Goal: Task Accomplishment & Management: Complete application form

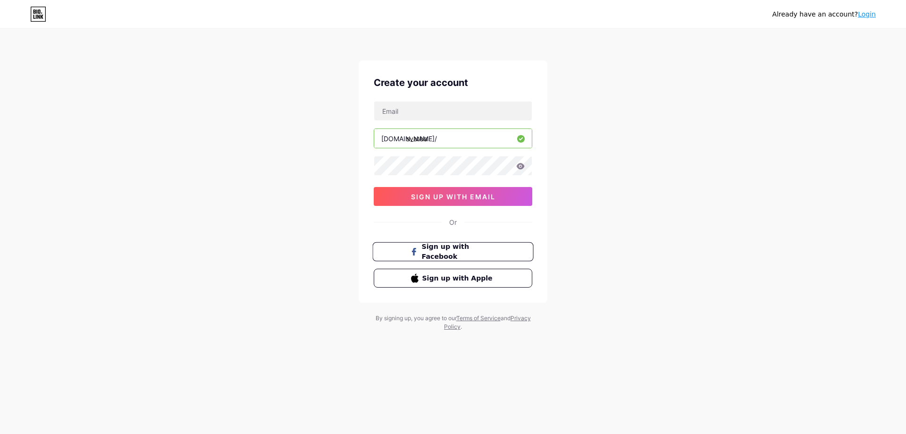
click at [431, 254] on span "Sign up with Facebook" at bounding box center [459, 252] width 74 height 20
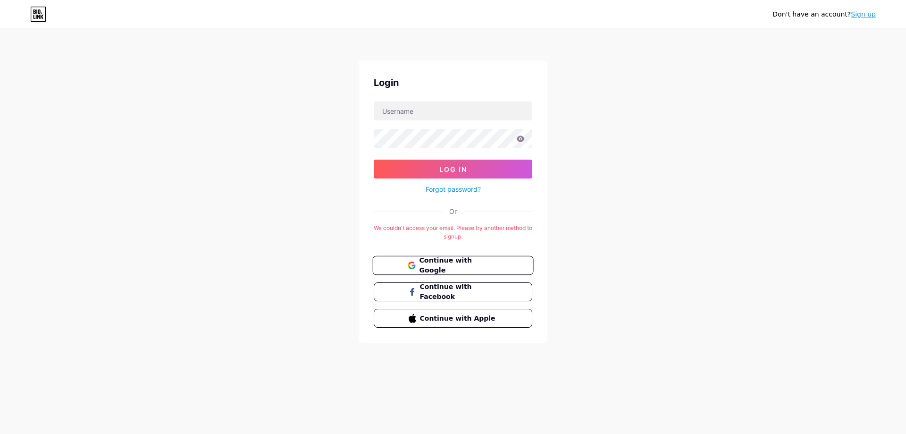
click at [439, 256] on button "Continue with Google" at bounding box center [452, 265] width 161 height 19
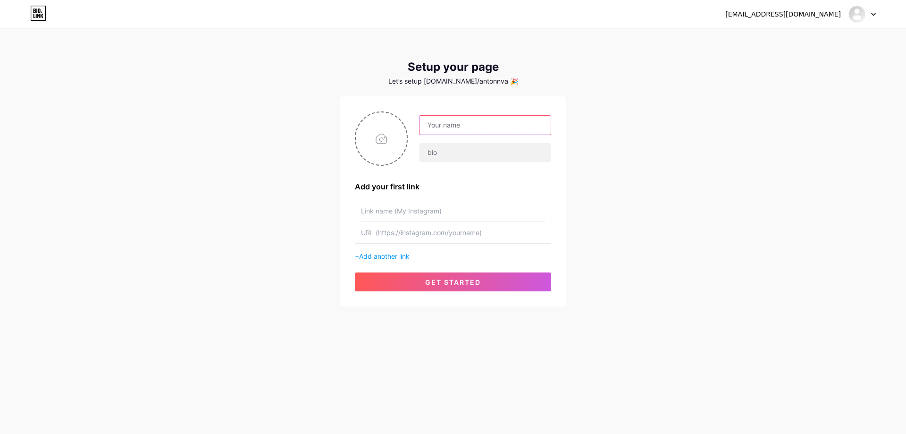
click at [449, 128] on input "text" at bounding box center [485, 125] width 131 height 19
click at [457, 130] on input "text" at bounding box center [485, 125] width 131 height 19
type input "Navigace - Sraz před obřadem"
click at [558, 163] on div "Navigace - Sraz před obřadem Add your first link + Add another link get started" at bounding box center [453, 201] width 227 height 210
click at [393, 257] on span "Add another link" at bounding box center [384, 256] width 51 height 8
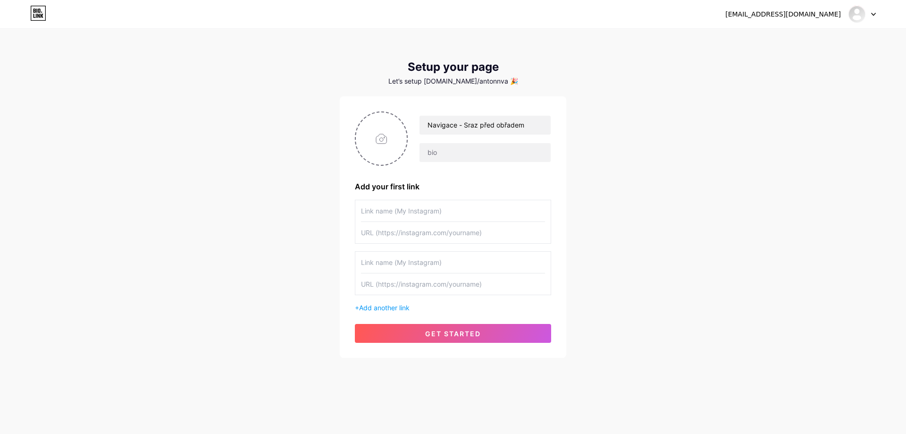
click at [481, 83] on div "Let’s setup bio.link/antonnva 🎉" at bounding box center [453, 81] width 227 height 8
click at [406, 232] on input "text" at bounding box center [453, 232] width 184 height 21
paste input "https://mapy.com/s/memunusogu"
type input "https://mapy.com/s/memunusogu"
click at [412, 215] on input "text" at bounding box center [453, 210] width 184 height 21
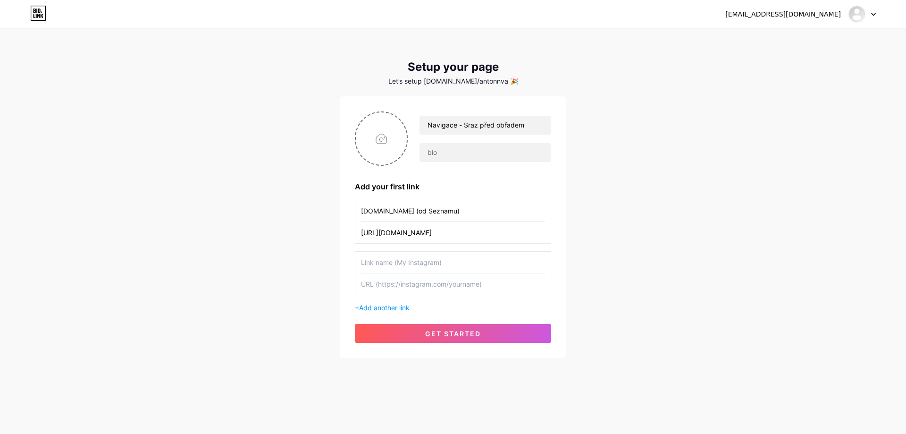
type input "[DOMAIN_NAME] (od Seznamu)"
click at [394, 259] on input "text" at bounding box center [453, 262] width 184 height 21
click at [402, 310] on span "Add another link" at bounding box center [384, 308] width 51 height 8
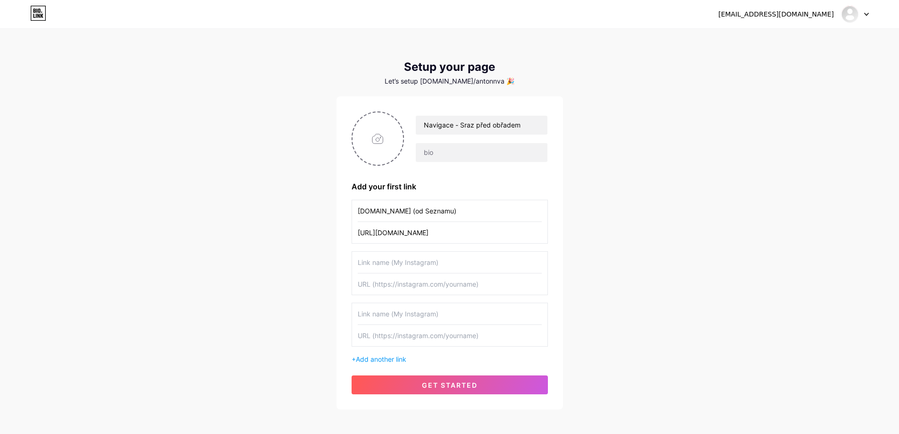
click at [411, 334] on input "text" at bounding box center [450, 335] width 184 height 21
paste input "https://waze.com/ul?ll=50.2305500,12.8820268&navigate=yes"
type input "https://waze.com/ul?ll=50.2305500,12.8820268&navigate=yes"
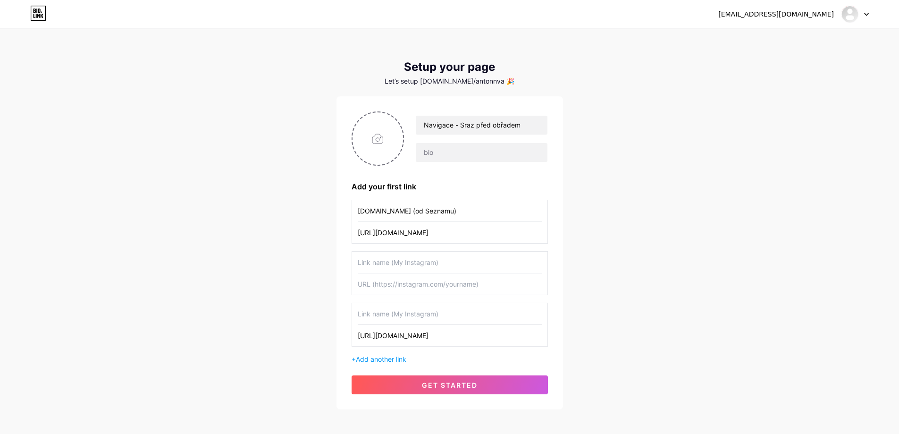
click at [427, 319] on input "text" at bounding box center [450, 313] width 184 height 21
type input "Waze"
click at [388, 189] on div "Add your first link" at bounding box center [450, 186] width 196 height 11
click at [371, 259] on input "text" at bounding box center [450, 262] width 184 height 21
click at [402, 285] on input "text" at bounding box center [450, 283] width 184 height 21
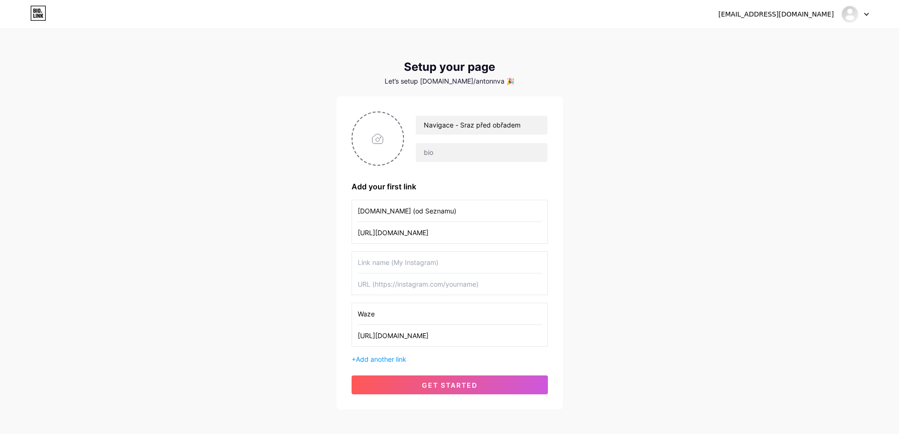
paste input "https://www.google.com/maps/search/?api=1&query=50.230265585712615,12.882086319…"
type input "https://www.google.com/maps/search/?api=1&query=50.230265585712615,12.882086319…"
click at [428, 268] on input "text" at bounding box center [450, 262] width 184 height 21
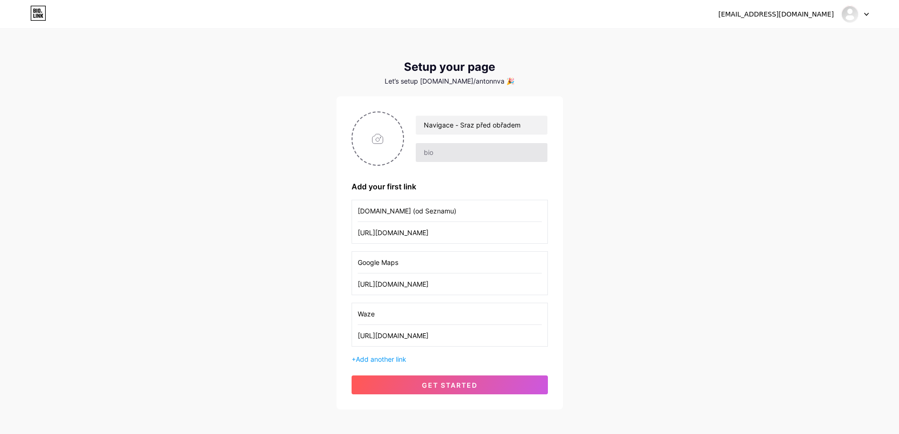
type input "Google Maps"
click at [452, 151] on input "text" at bounding box center [481, 152] width 131 height 19
paste input "https://www.google.com/maps/search/?api=1&query=50.230265585712615,12.882086319…"
type input "https://www.google.com/maps/search/?api=1&query=50.230265585712615,12.882086319…"
paste input "50.23026345903615, 12.882053622087863"
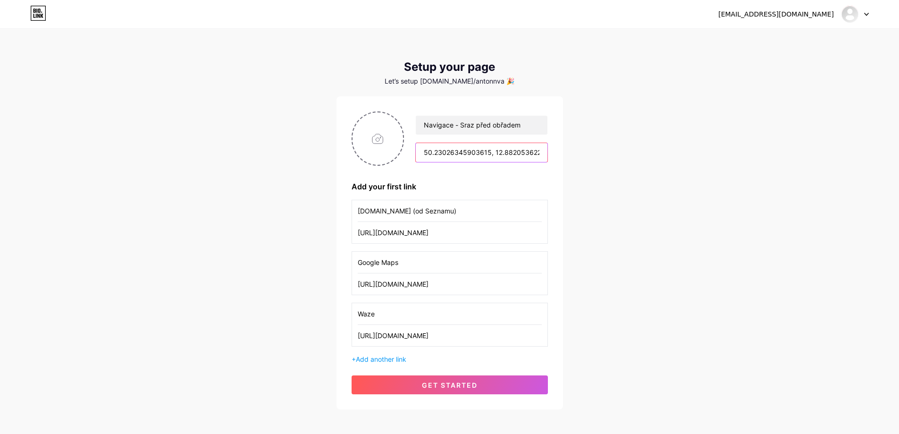
scroll to position [0, 25]
click at [426, 155] on input "50.23026345903615, 12.882053622087863" at bounding box center [481, 152] width 131 height 19
type input "Parkoviště u hotelu Marttel, Karlovy Vary - Drahovice 50.23026345903615, 12.882…"
click at [507, 170] on div "Navigace - Sraz před obřadem Parkoviště u hotelu Marttel, Karlovy Vary - Drahov…" at bounding box center [450, 252] width 196 height 283
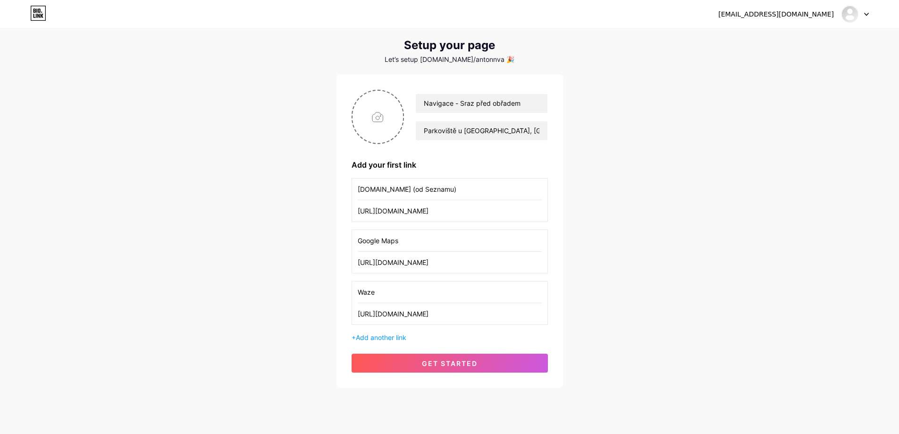
scroll to position [43, 0]
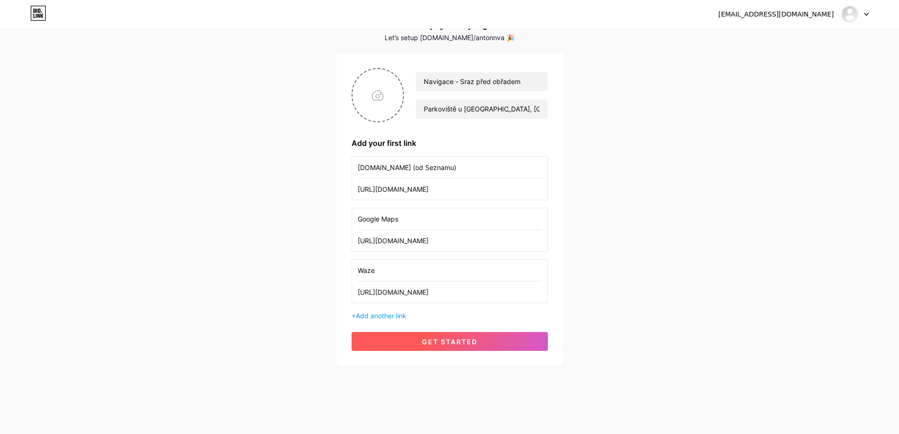
click at [443, 344] on span "get started" at bounding box center [450, 342] width 56 height 8
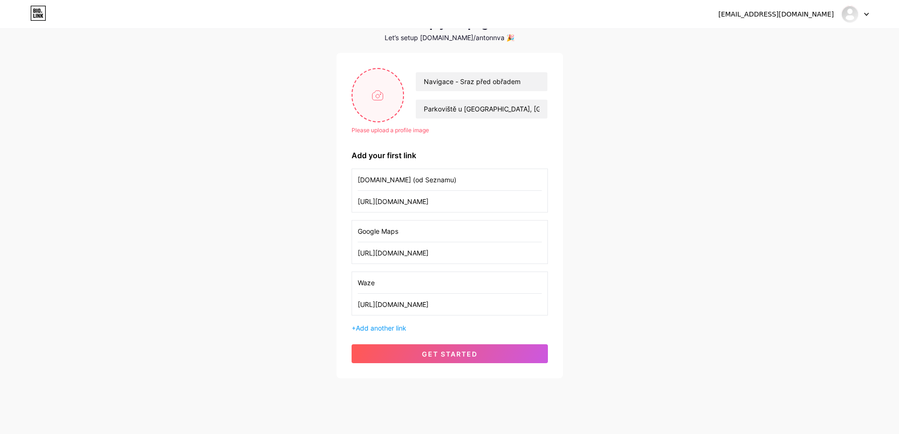
click at [389, 90] on input "file" at bounding box center [378, 95] width 51 height 52
click at [391, 99] on input "file" at bounding box center [378, 95] width 51 height 52
type input "C:\fakepath\41IuBf6ufBL.jpg"
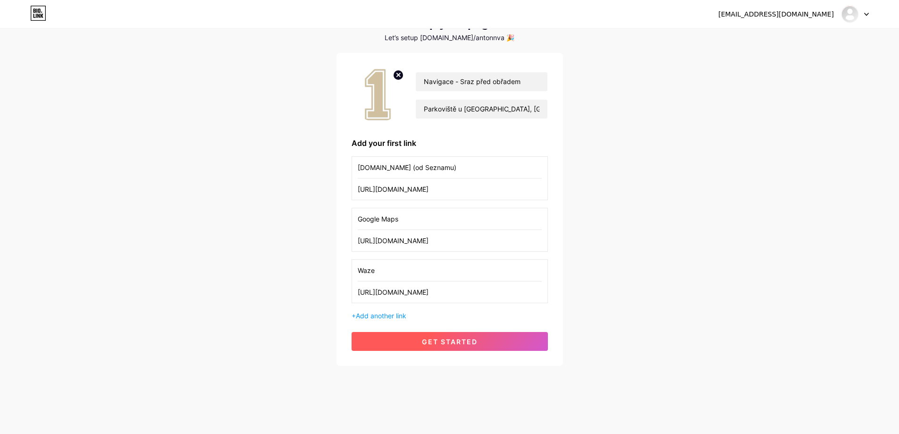
click at [467, 332] on button "get started" at bounding box center [450, 341] width 196 height 19
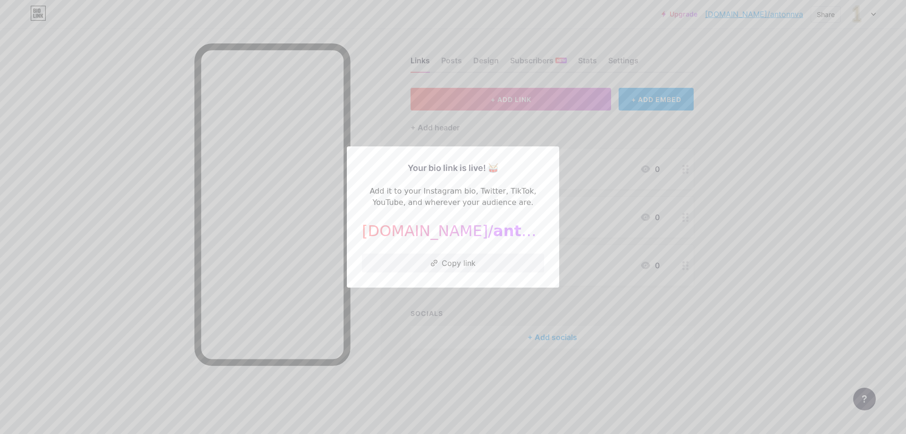
click at [504, 236] on span "antonnva" at bounding box center [533, 231] width 80 height 18
drag, startPoint x: 508, startPoint y: 236, endPoint x: 497, endPoint y: 236, distance: 11.8
click at [497, 236] on span "antonnva" at bounding box center [533, 231] width 80 height 18
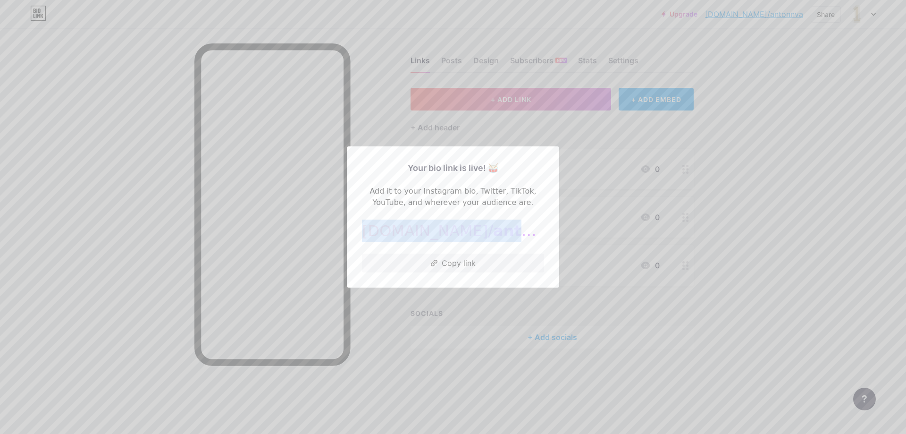
click at [497, 236] on span "antonnva" at bounding box center [533, 231] width 80 height 18
click at [779, 236] on div at bounding box center [453, 217] width 906 height 434
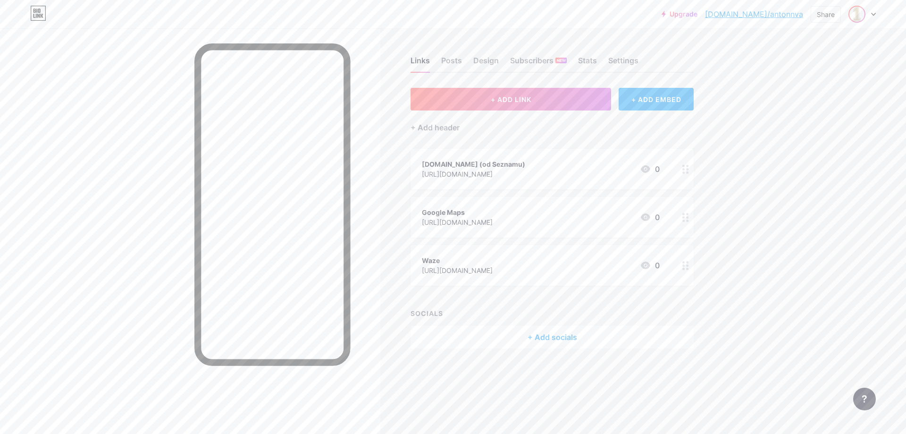
click at [864, 16] on img at bounding box center [857, 14] width 15 height 15
click at [800, 84] on div "+ Add a new page" at bounding box center [818, 81] width 106 height 9
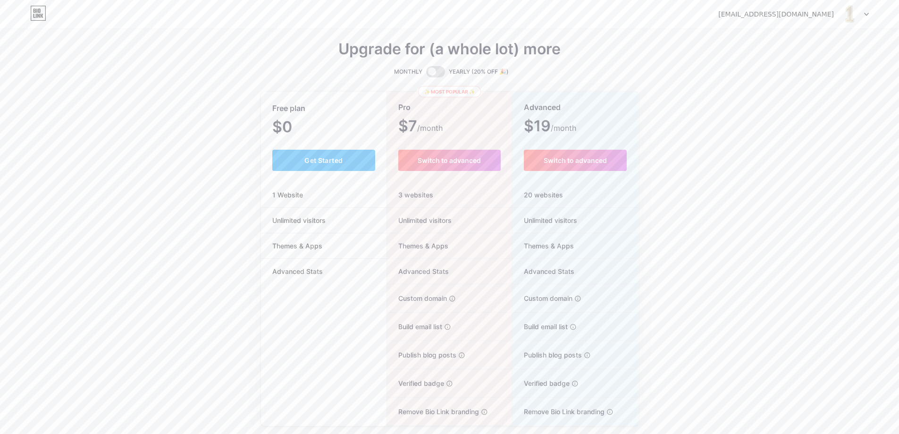
click at [737, 239] on div "Upgrade for (a whole lot) more MONTHLY YEARLY (20% OFF 🎉) Free plan $0 /month G…" at bounding box center [449, 234] width 899 height 382
click at [832, 16] on div "gromilp@gmail.com" at bounding box center [776, 14] width 116 height 10
click at [859, 15] on img at bounding box center [850, 14] width 18 height 18
click at [802, 63] on li "Logout" at bounding box center [810, 63] width 117 height 25
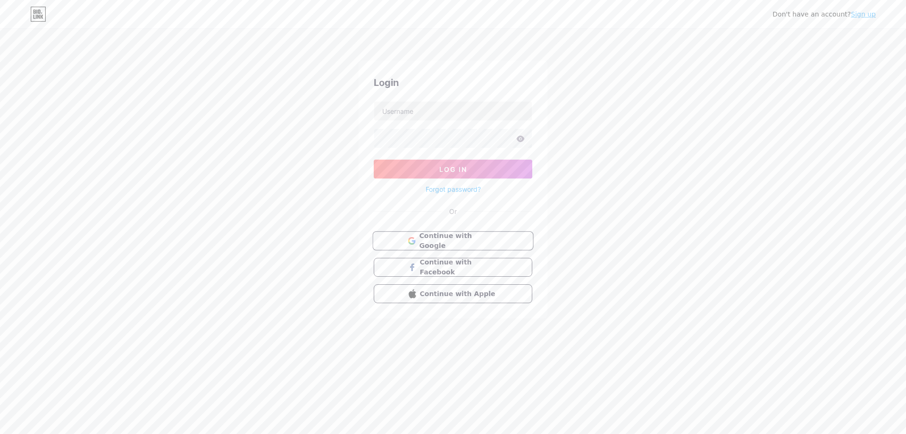
click at [477, 236] on span "Continue with Google" at bounding box center [458, 241] width 79 height 20
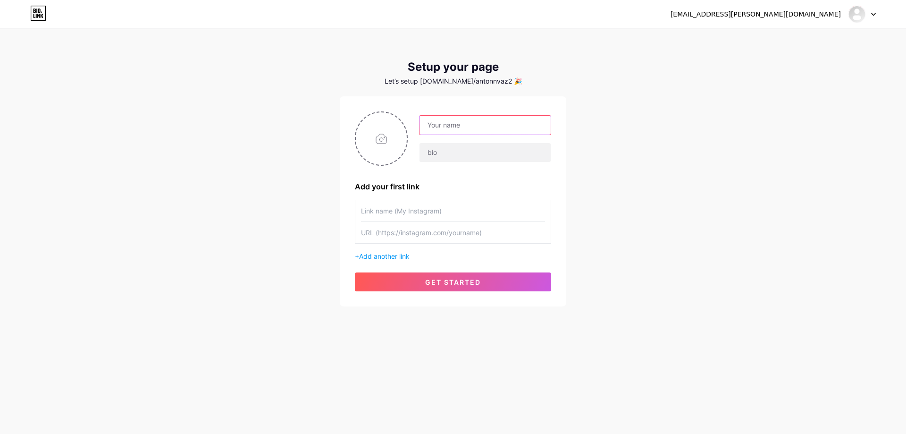
click at [462, 124] on input "text" at bounding box center [485, 125] width 131 height 19
type input "Obřad"
click at [458, 151] on input "text" at bounding box center [485, 152] width 131 height 19
drag, startPoint x: 433, startPoint y: 209, endPoint x: 433, endPoint y: 203, distance: 5.2
click at [433, 209] on input "text" at bounding box center [453, 210] width 184 height 21
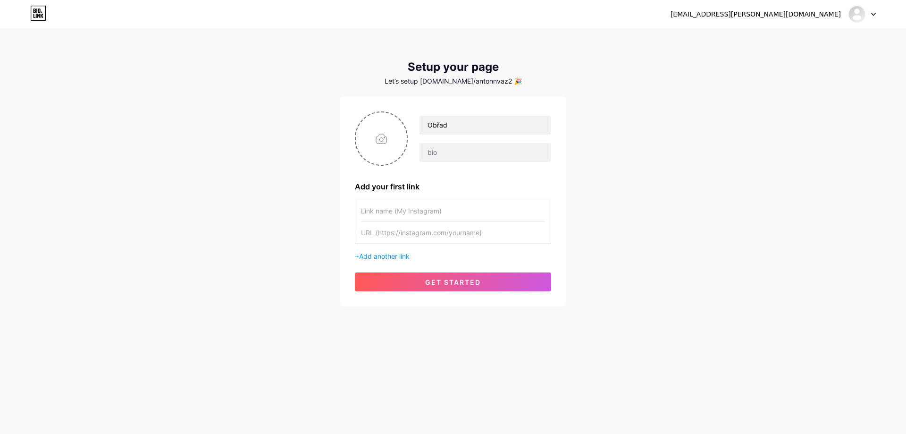
click at [414, 233] on input "text" at bounding box center [453, 232] width 184 height 21
paste input "https://mapy.com/cs/zakladni?q=Vyhl%C3%ADdka%20Camera%20obscura&source=base&id=…"
type input "https://mapy.com/cs/zakladni?q=Vyhl%C3%ADdka%20Camera%20obscura&source=base&id=…"
click at [411, 216] on input "text" at bounding box center [453, 210] width 184 height 21
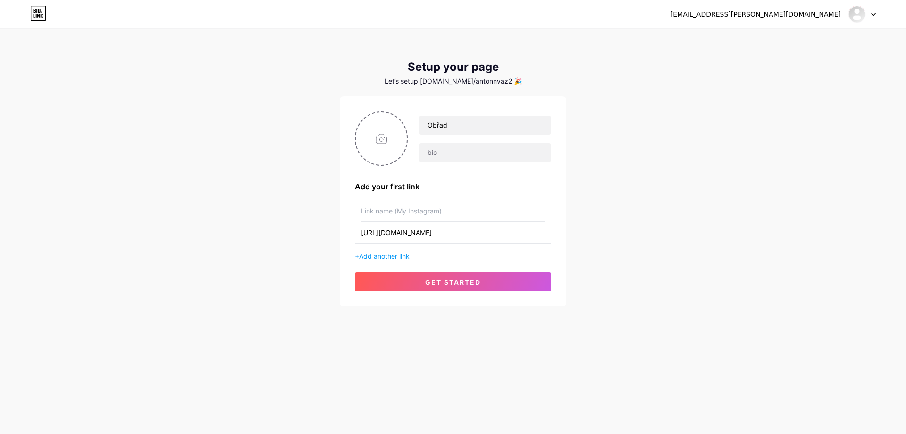
scroll to position [0, 0]
type input "[DOMAIN_NAME] (od Seznamu)"
click at [408, 257] on span "Add another link" at bounding box center [384, 256] width 51 height 8
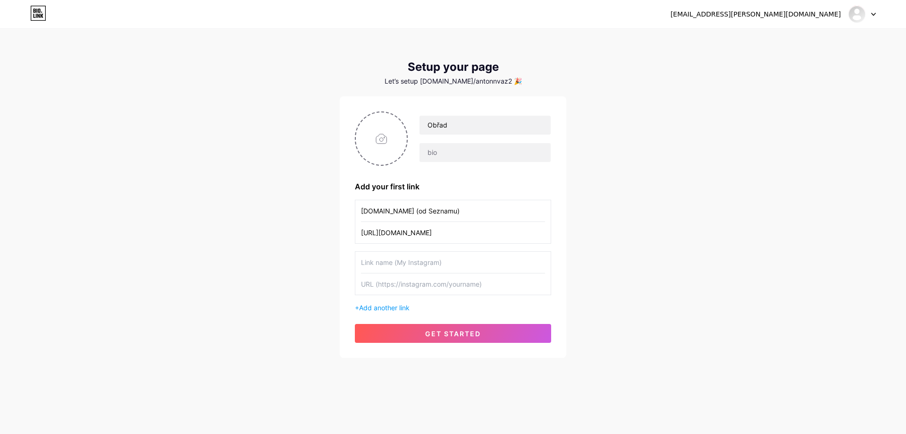
click at [395, 258] on input "text" at bounding box center [453, 262] width 184 height 21
click at [393, 278] on input "text" at bounding box center [453, 283] width 184 height 21
paste input "https://www.google.com/maps/place/50%C2%B013'41.4%22N+12%C2%B053'04.7%22E/@50.2…"
type input "https://www.google.com/maps/place/50%C2%B013'41.4%22N+12%C2%B053'04.7%22E/@50.2…"
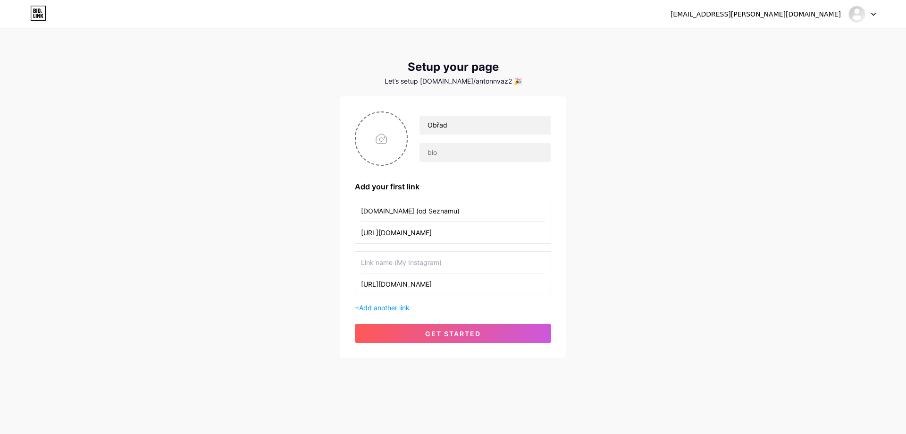
click at [390, 262] on input "text" at bounding box center [453, 262] width 184 height 21
type input "Google Maps"
click at [399, 306] on span "Add another link" at bounding box center [384, 308] width 51 height 8
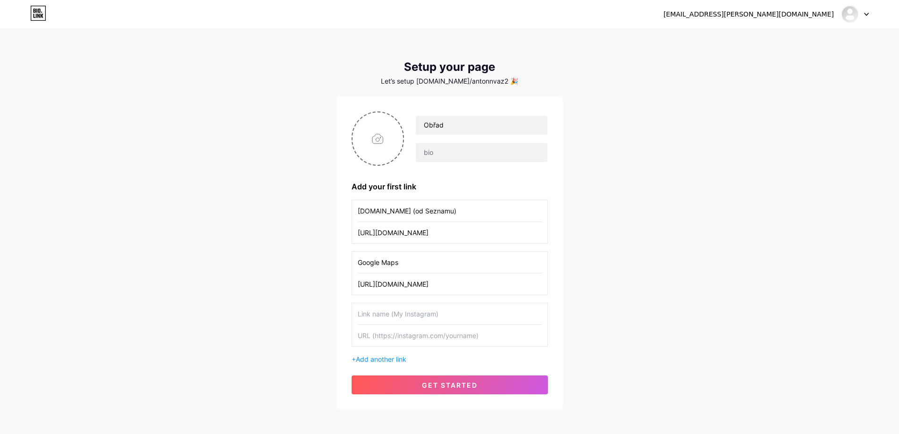
click at [384, 303] on div at bounding box center [450, 325] width 196 height 44
click at [383, 344] on input "text" at bounding box center [450, 335] width 184 height 21
click at [376, 318] on input "text" at bounding box center [450, 313] width 184 height 21
type input "Waze"
click at [408, 331] on input "text" at bounding box center [450, 335] width 184 height 21
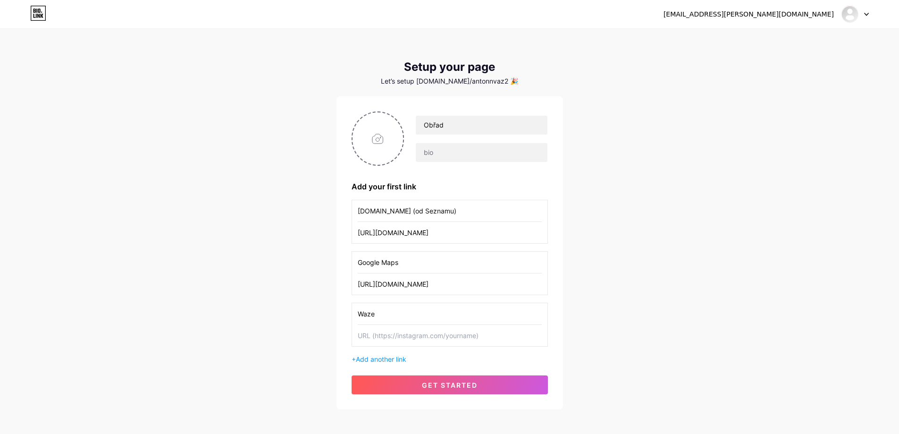
paste input "https://waze.com/ul?ll=50.2281153,12.8845481&navigate=yes"
type input "https://waze.com/ul?ll=50.2281153,12.8845481&navigate=yes"
click at [367, 141] on input "file" at bounding box center [378, 138] width 51 height 52
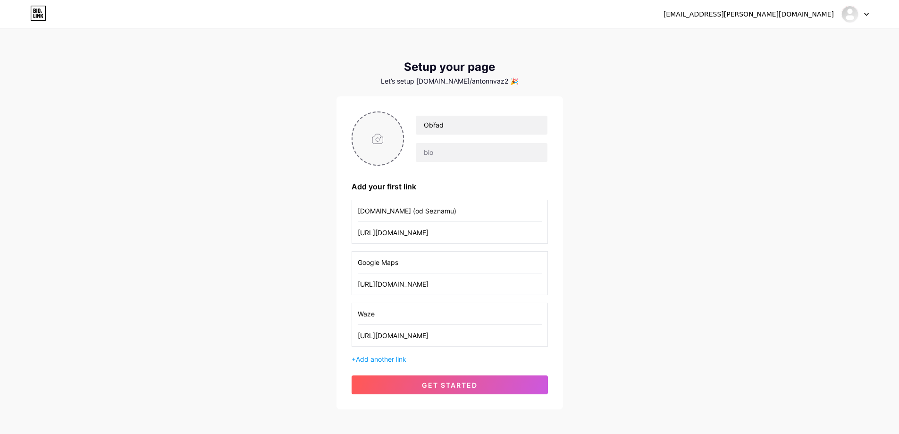
type input "C:\fakepath\617a9UUoM6L._UF350,350_QL80_.jpg"
click at [443, 154] on input "text" at bounding box center [481, 152] width 131 height 19
type input "V"
click at [540, 160] on input "Vyhlídka Camera Obscura - Karlovy Vary," at bounding box center [481, 152] width 131 height 19
click at [535, 158] on input "Vyhlídka Camera Obscura - Karlovy Vary," at bounding box center [481, 152] width 131 height 19
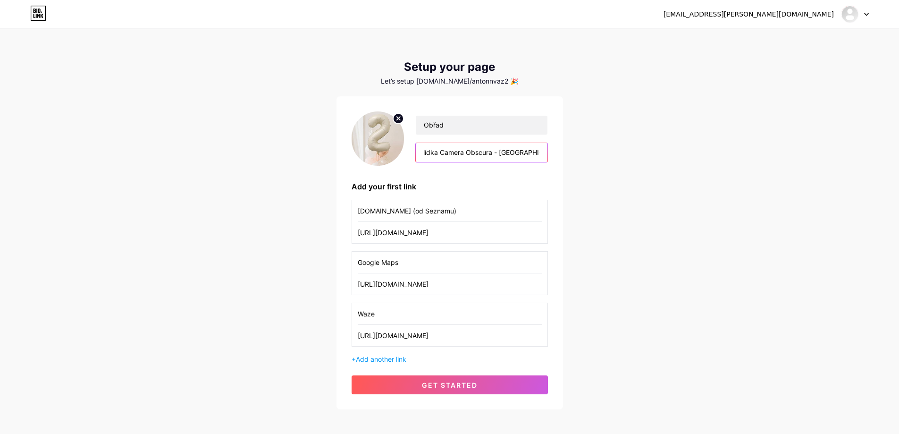
scroll to position [0, 15]
paste input "50°13'41.4"N 12°53'04.7"E"
type input "Vyhlídka Camera Obscura - Karlovy Vary, 50°13'41.4"N 12°53'04.7"E"
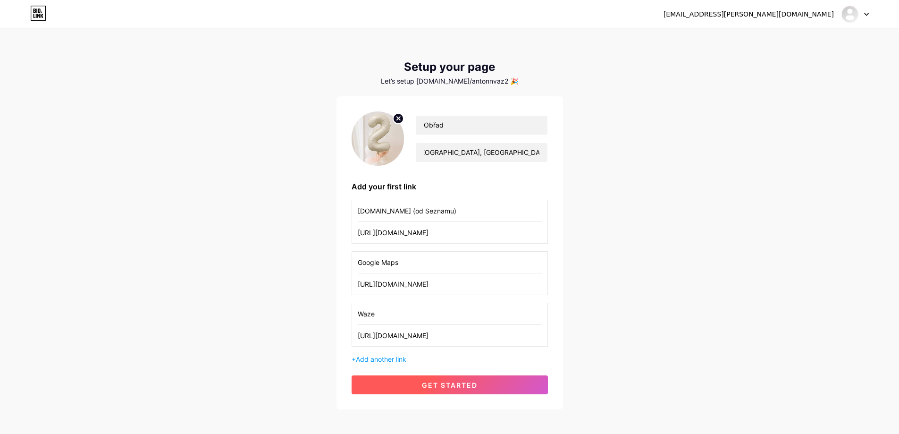
click at [484, 386] on button "get started" at bounding box center [450, 384] width 196 height 19
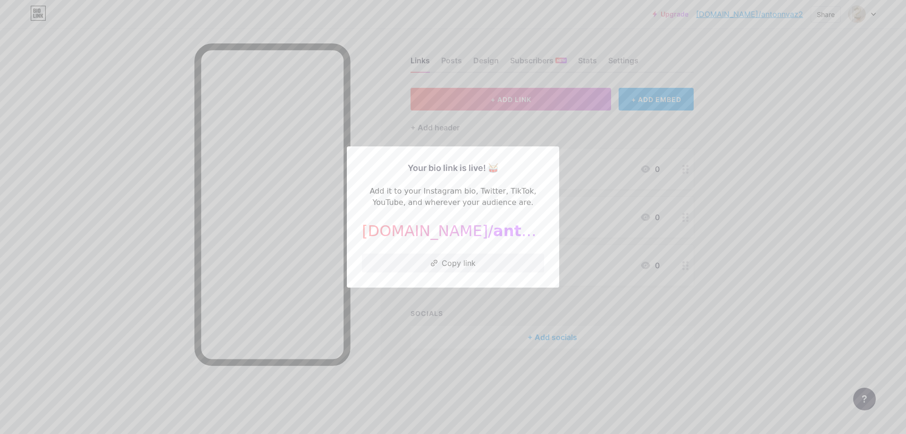
click at [800, 116] on div at bounding box center [453, 217] width 906 height 434
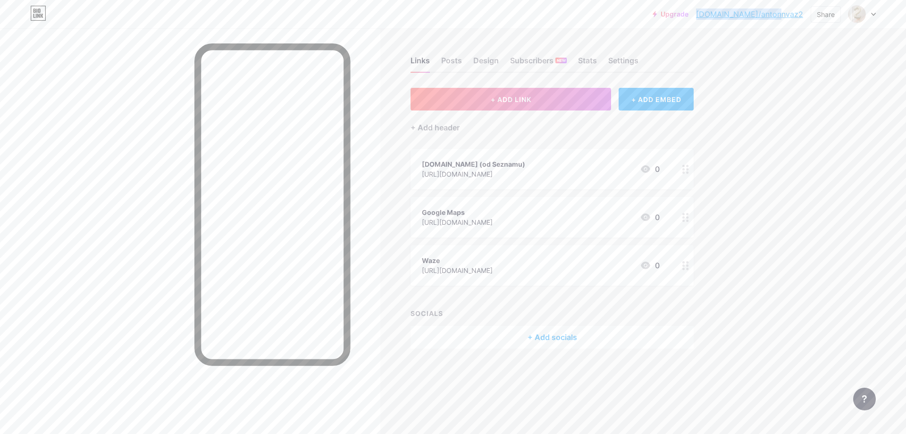
drag, startPoint x: 804, startPoint y: 17, endPoint x: 733, endPoint y: 23, distance: 71.1
click at [733, 23] on div "Upgrade bio.link/antonn... bio.link/antonnvaz2 Share Switch accounts Obřad bio.…" at bounding box center [453, 14] width 906 height 28
copy link "bio.link/antonnvaz2"
click at [735, 17] on link "bio.link/antonnvaz2" at bounding box center [749, 13] width 107 height 11
click at [858, 11] on img at bounding box center [857, 14] width 15 height 15
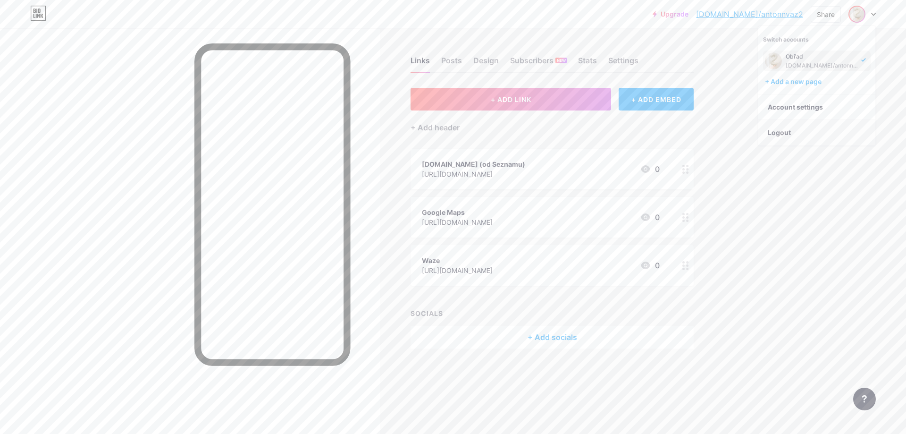
click at [789, 133] on li "Logout" at bounding box center [817, 132] width 117 height 25
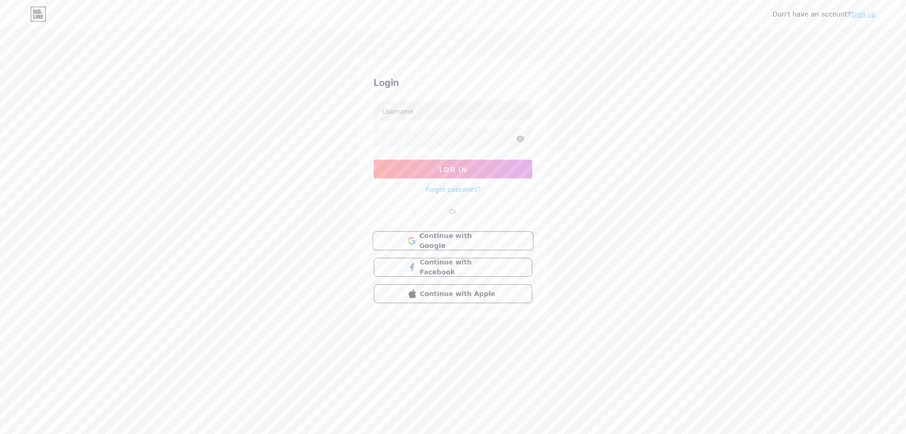
click at [478, 244] on span "Continue with Google" at bounding box center [458, 241] width 79 height 20
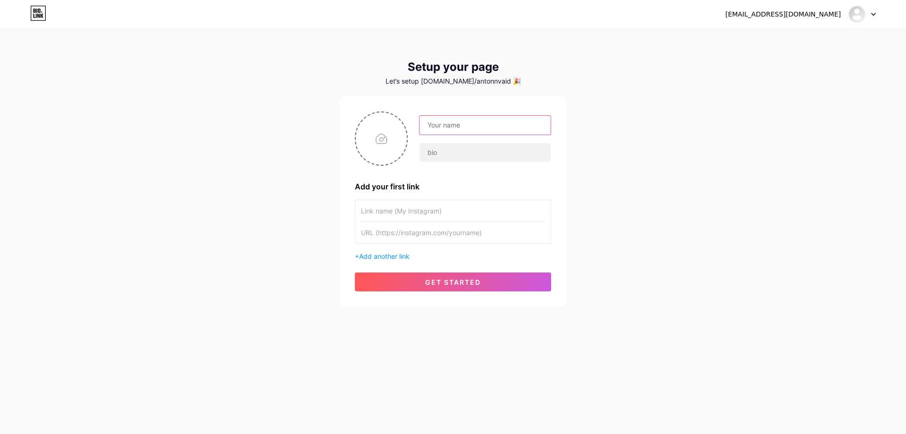
click at [452, 124] on input "text" at bounding box center [485, 125] width 131 height 19
type input "Oslava"
click at [384, 251] on div "+ Add another link" at bounding box center [453, 230] width 196 height 61
click at [381, 254] on span "Add another link" at bounding box center [384, 256] width 51 height 8
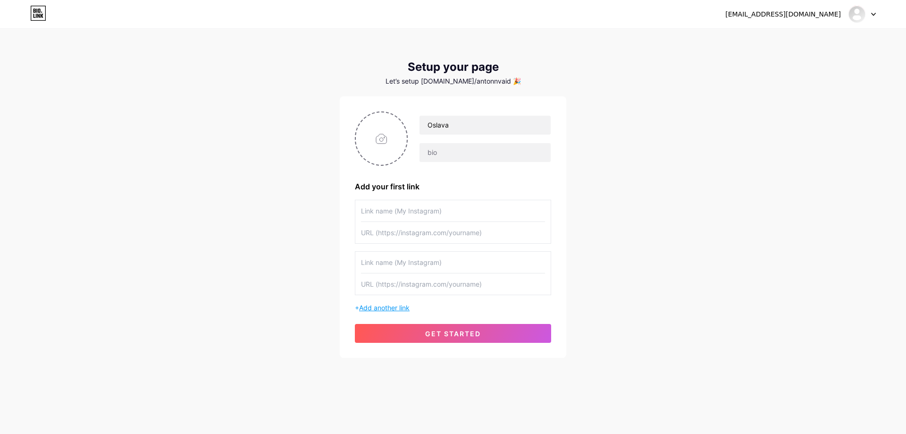
click at [374, 306] on span "Add another link" at bounding box center [384, 308] width 51 height 8
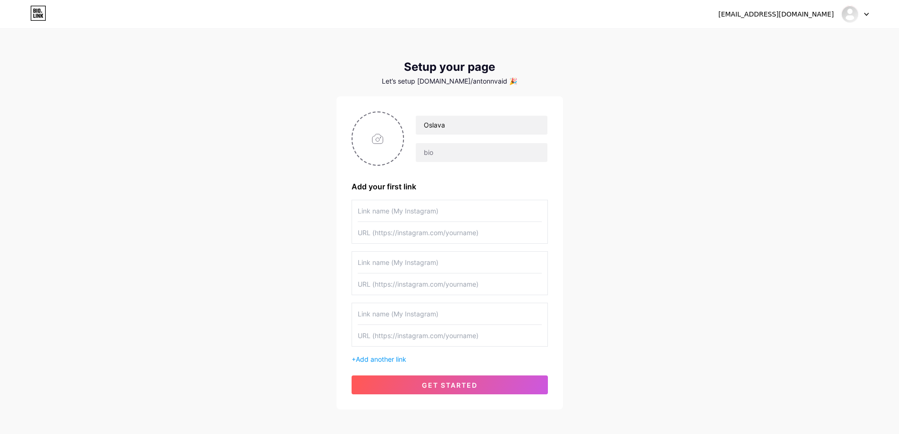
click at [380, 227] on input "text" at bounding box center [450, 232] width 184 height 21
paste input "[URL][DOMAIN_NAME]"
type input "[URL][DOMAIN_NAME]"
click at [397, 216] on input "text" at bounding box center [450, 210] width 184 height 21
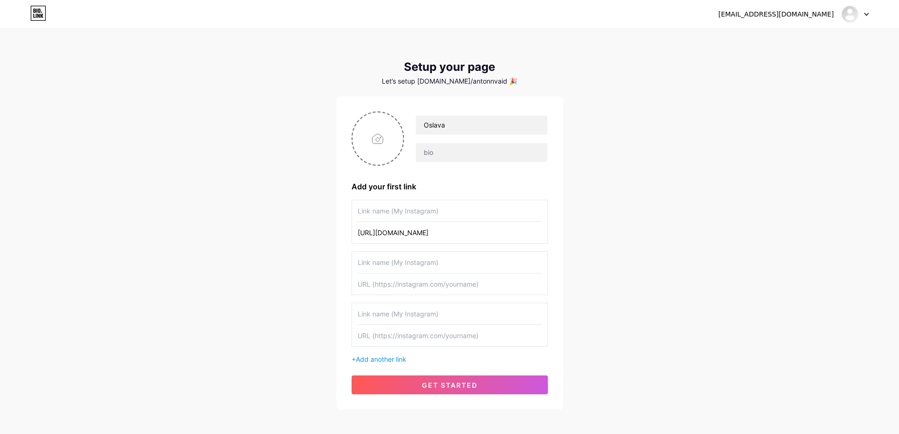
scroll to position [0, 0]
type input "[DOMAIN_NAME] (od Seznamu)"
click at [417, 260] on input "text" at bounding box center [450, 262] width 184 height 21
click at [414, 288] on input "text" at bounding box center [450, 283] width 184 height 21
paste input "[URL][DOMAIN_NAME]"
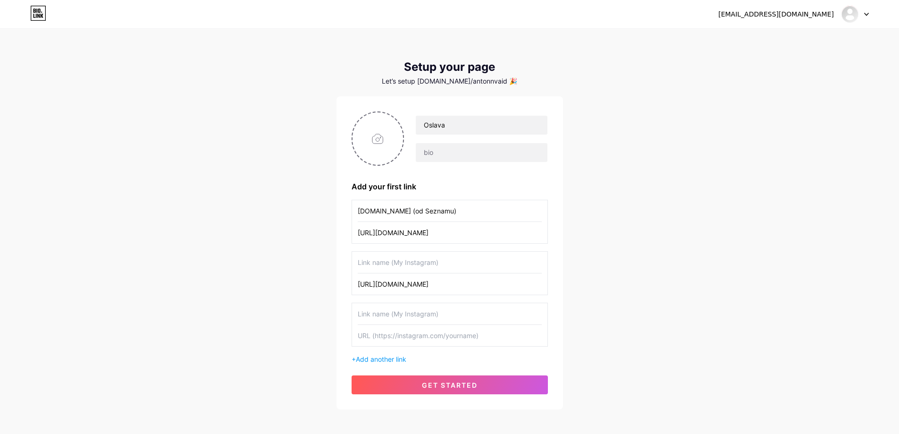
scroll to position [0, 809]
type input "[URL][DOMAIN_NAME]"
click at [409, 265] on input "text" at bounding box center [450, 262] width 184 height 21
type input "Google Maps"
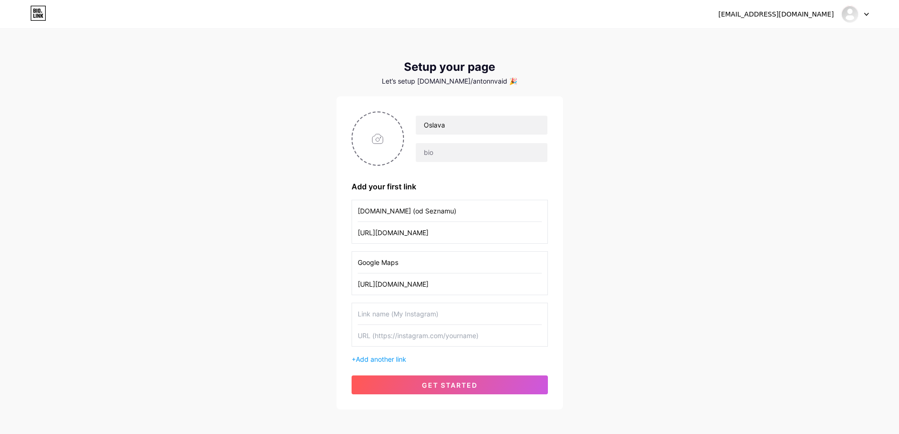
click at [389, 311] on input "text" at bounding box center [450, 313] width 184 height 21
click at [392, 337] on input "text" at bounding box center [450, 335] width 184 height 21
paste input "[URL][DOMAIN_NAME]"
type input "[URL][DOMAIN_NAME]"
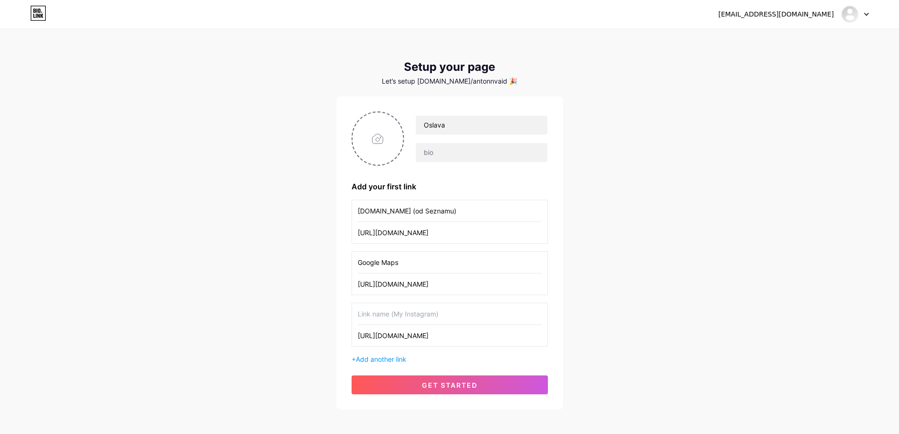
click at [398, 316] on input "text" at bounding box center [450, 313] width 184 height 21
type input "Waze"
click at [468, 155] on input "text" at bounding box center [481, 152] width 131 height 19
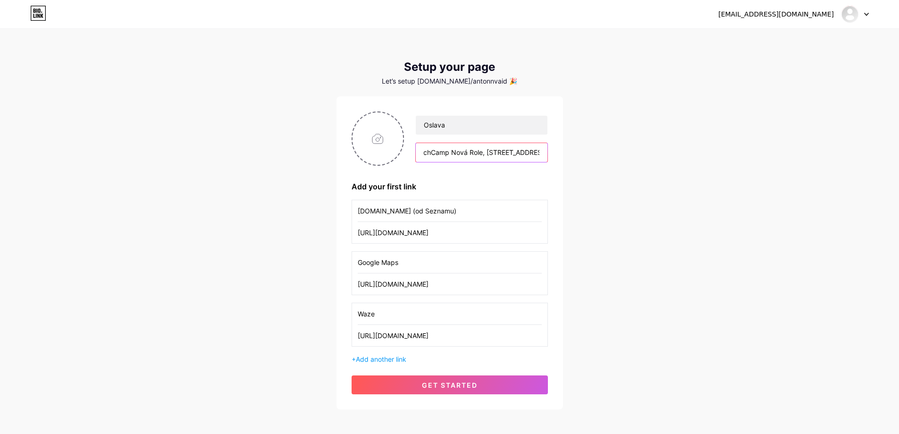
paste input "50.26774645618519, 12.783499130781932"
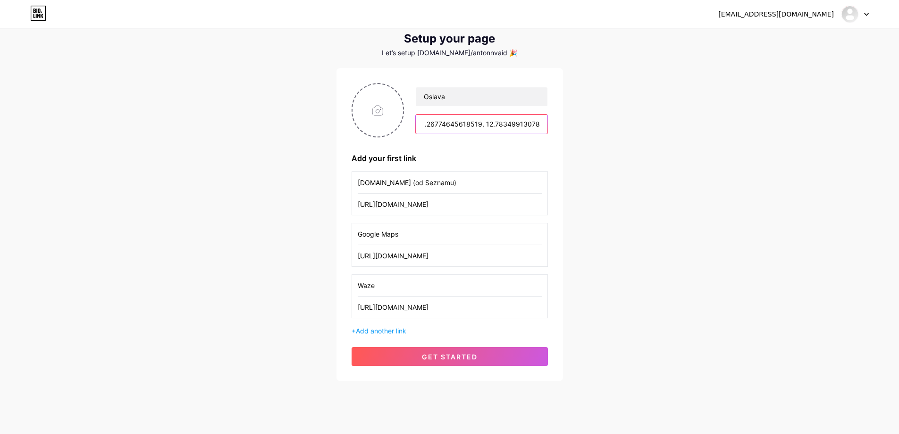
scroll to position [43, 0]
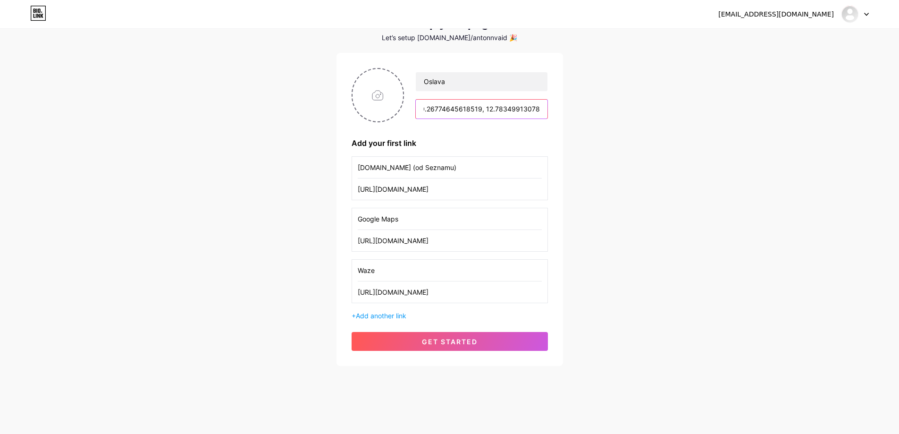
type input "BeachCamp Nová Role, [STREET_ADDRESS], 50.26774645618519, 12.783499130781932"
click at [379, 106] on input "file" at bounding box center [378, 95] width 51 height 52
click at [378, 84] on input "file" at bounding box center [378, 95] width 51 height 52
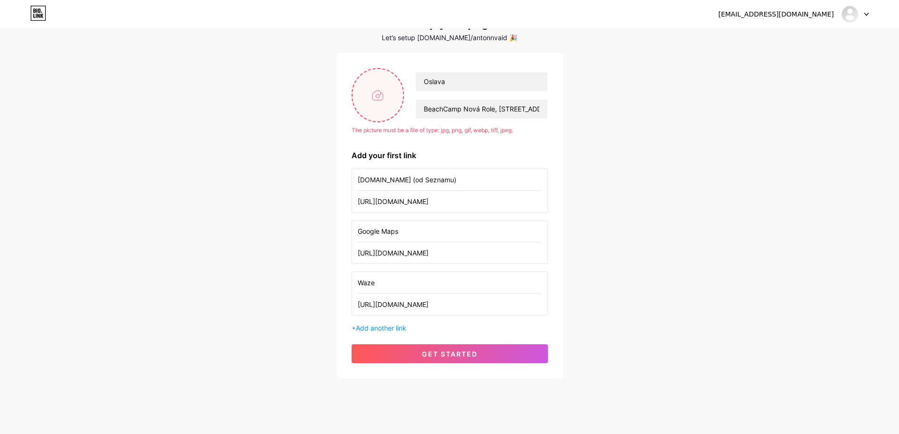
click at [371, 88] on input "file" at bounding box center [378, 95] width 51 height 52
type input "C:\fakepath\il_fullxfull.4031804338_a4zz.jpg"
click at [639, 186] on div "[EMAIL_ADDRESS][DOMAIN_NAME] Dashboard Logout Setup your page Let’s setup [DOMA…" at bounding box center [449, 183] width 899 height 452
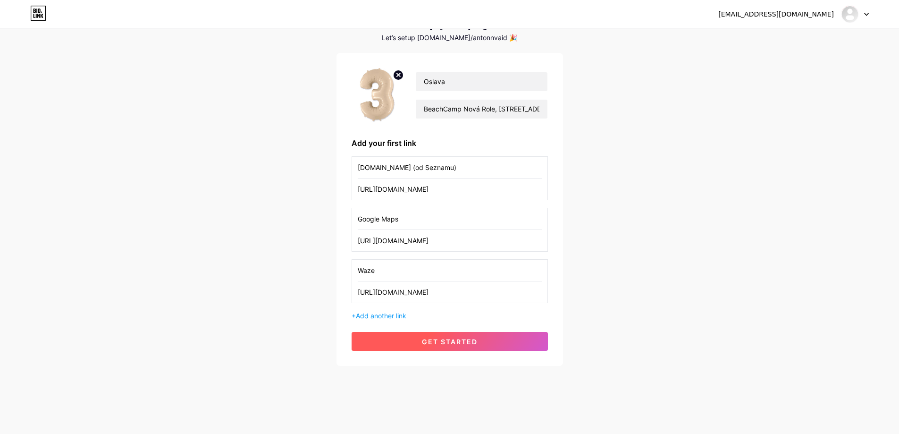
click at [485, 338] on button "get started" at bounding box center [450, 341] width 196 height 19
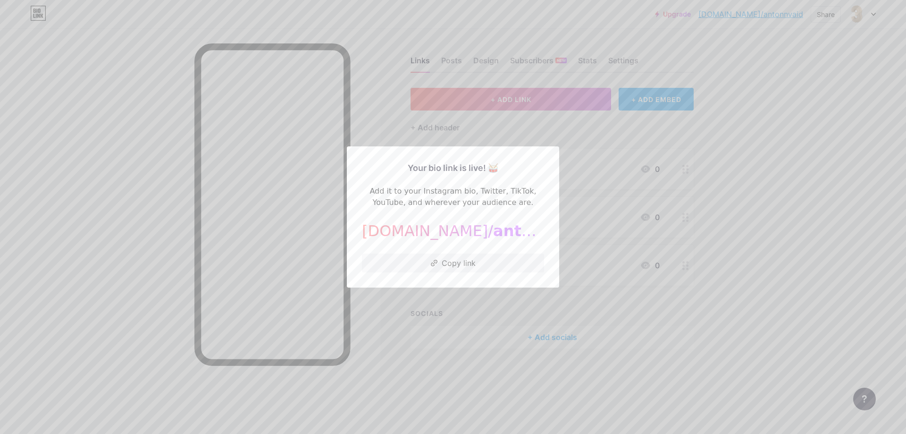
click at [788, 273] on div at bounding box center [453, 217] width 906 height 434
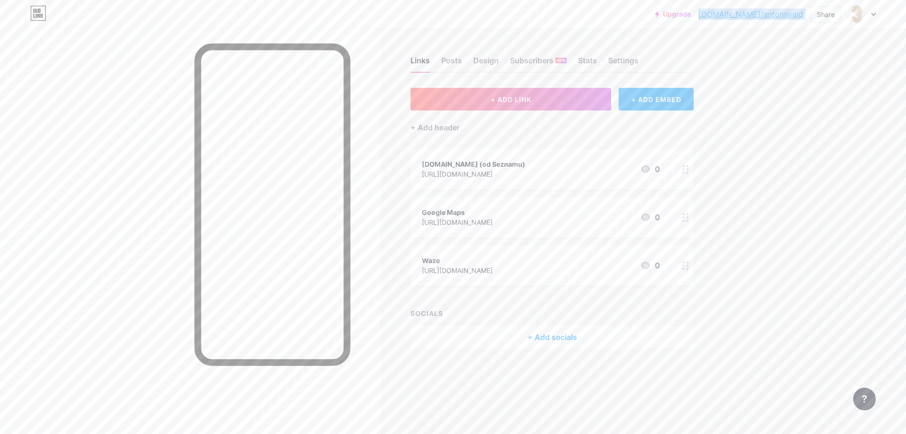
drag, startPoint x: 808, startPoint y: 17, endPoint x: 737, endPoint y: 22, distance: 71.0
click at [737, 22] on div "Upgrade [DOMAIN_NAME]/antonn... [DOMAIN_NAME]/antonnvaid Share Switch accounts …" at bounding box center [765, 14] width 221 height 17
copy div "[DOMAIN_NAME]/antonnvaid Share Switch accounts Oslava [DOMAIN_NAME]/antonnvaid …"
